Goal: Information Seeking & Learning: Understand process/instructions

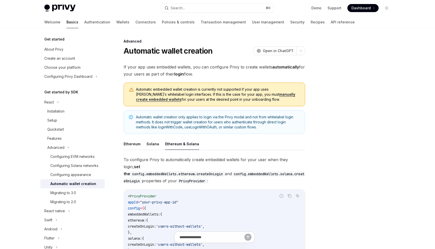
scroll to position [1, 0]
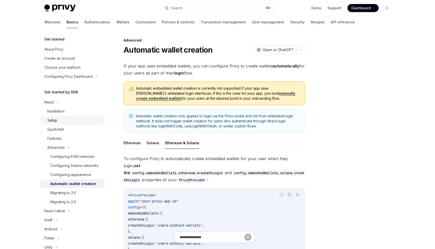
click at [68, 123] on div "Setup" at bounding box center [74, 120] width 54 height 6
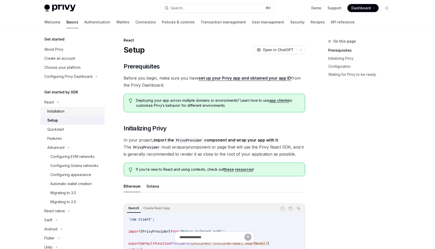
click at [70, 113] on div "Installation" at bounding box center [74, 111] width 54 height 6
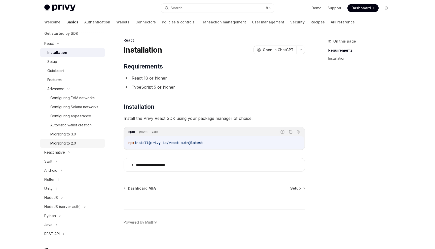
scroll to position [59, 0]
click at [58, 196] on div "NodeJS" at bounding box center [72, 197] width 64 height 9
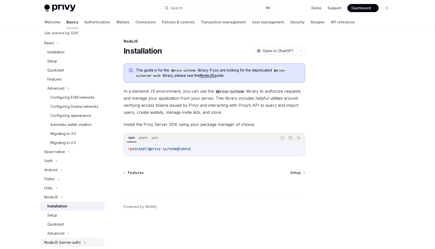
click at [70, 241] on div "NodeJS (server-auth)" at bounding box center [62, 242] width 37 height 6
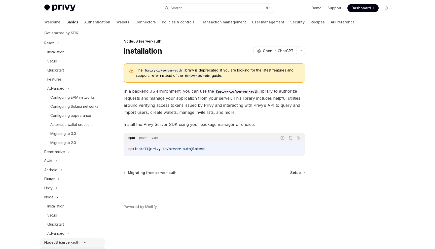
scroll to position [172, 0]
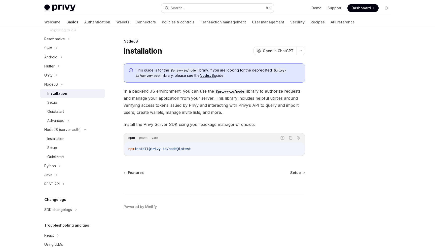
click at [298, 171] on span "Setup" at bounding box center [295, 172] width 11 height 5
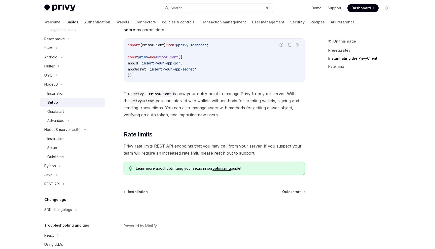
scroll to position [172, 0]
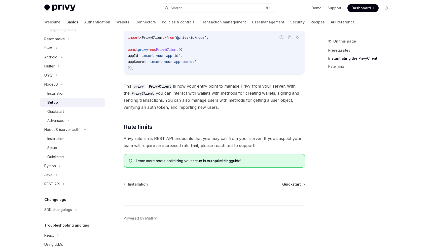
click at [293, 185] on span "Quickstart" at bounding box center [291, 184] width 19 height 5
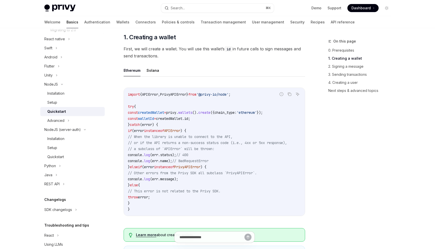
scroll to position [117, 0]
click at [153, 66] on button "Solana" at bounding box center [153, 69] width 13 height 12
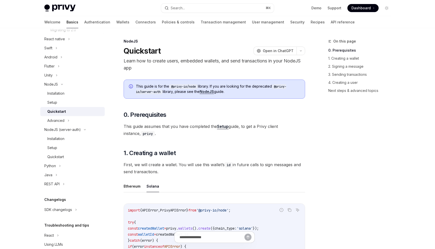
click at [222, 125] on link "Setup" at bounding box center [223, 126] width 12 height 5
type textarea "*"
